Goal: Task Accomplishment & Management: Use online tool/utility

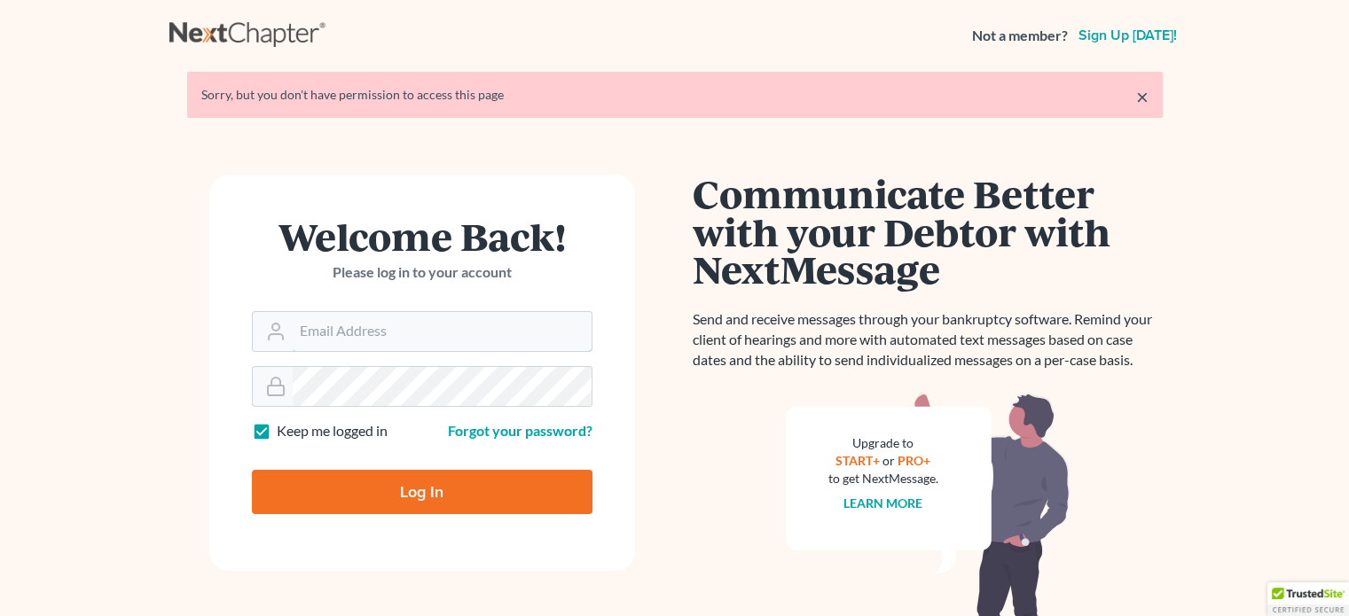
type input "[PERSON_NAME][EMAIL_ADDRESS][DOMAIN_NAME]"
click at [420, 482] on input "Log In" at bounding box center [422, 492] width 341 height 44
type input "Thinking..."
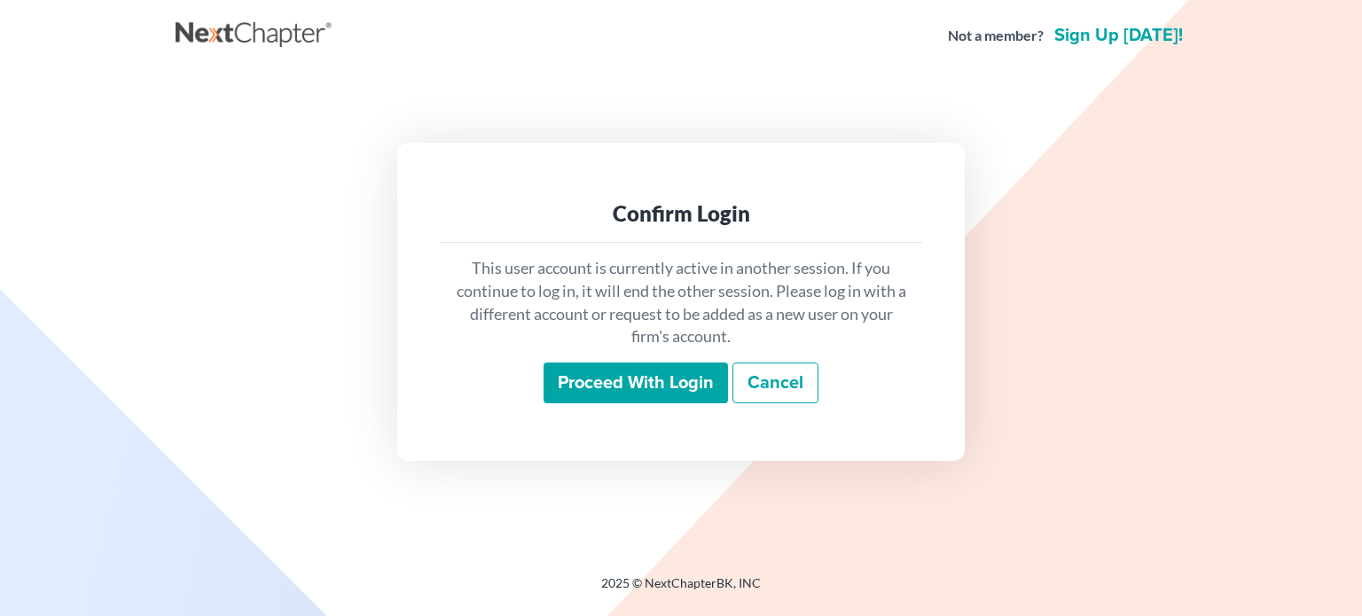
click at [569, 386] on input "Proceed with login" at bounding box center [636, 383] width 184 height 41
